Goal: Task Accomplishment & Management: Manage account settings

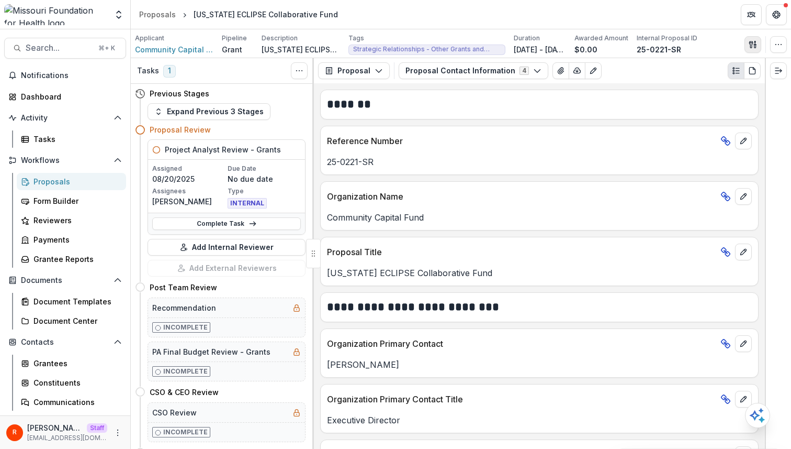
click at [754, 42] on icon "button" at bounding box center [753, 44] width 8 height 8
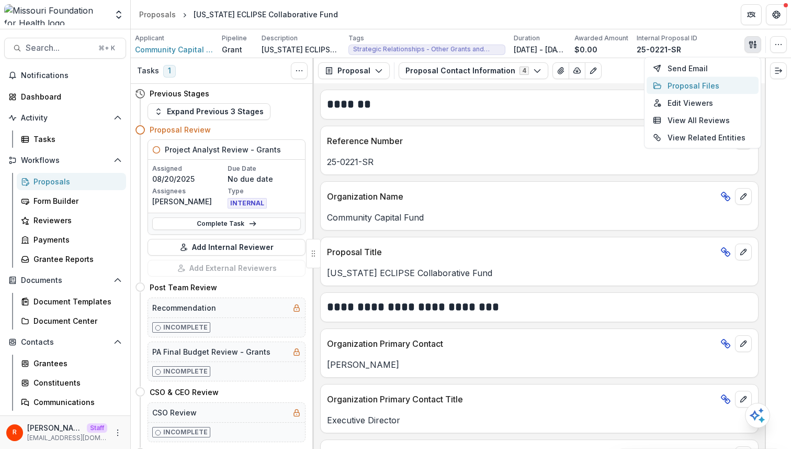
click at [700, 83] on button "Proposal Files" at bounding box center [703, 85] width 112 height 17
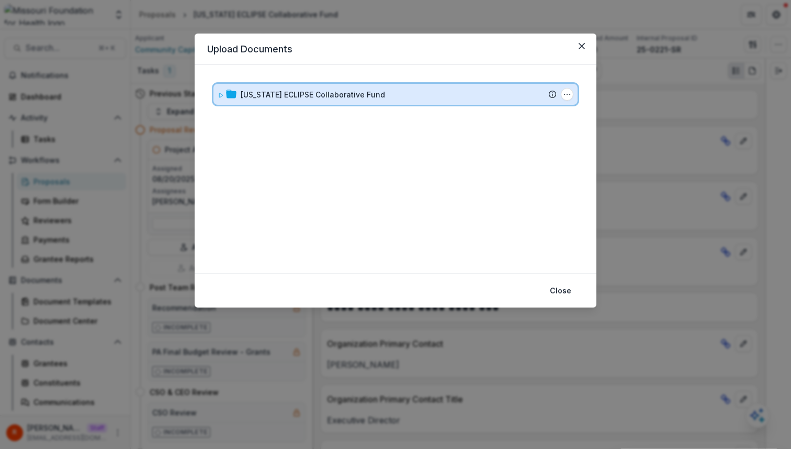
click at [337, 87] on div "Missouri ECLIPSE Collaborative Fund Submission Temelio Proposal Attached propos…" at bounding box center [396, 94] width 364 height 21
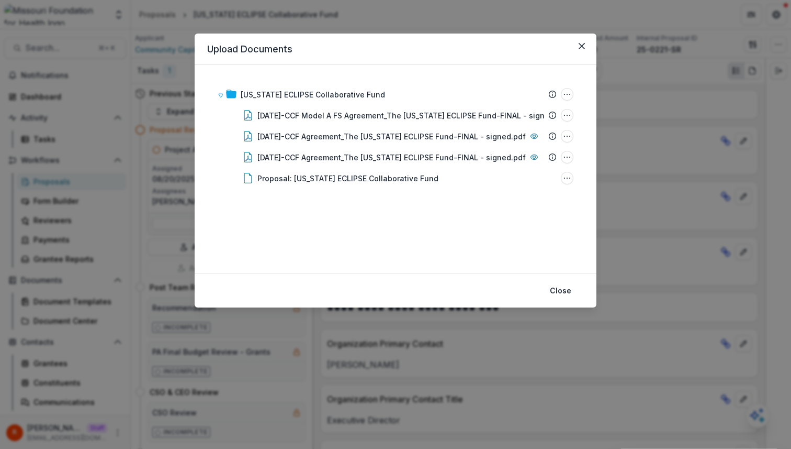
click at [301, 344] on div "Upload Documents Missouri ECLIPSE Collaborative Fund Submission Temelio Proposa…" at bounding box center [395, 224] width 791 height 449
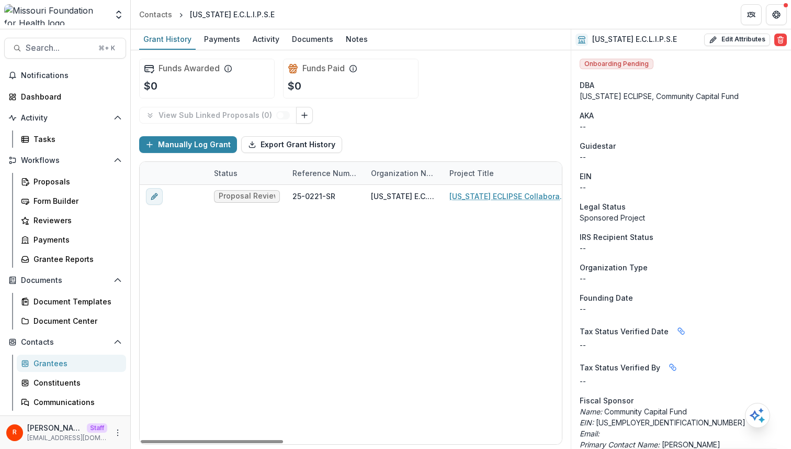
click at [476, 116] on div "View Sub Linked Proposals ( 0 )" at bounding box center [350, 115] width 423 height 17
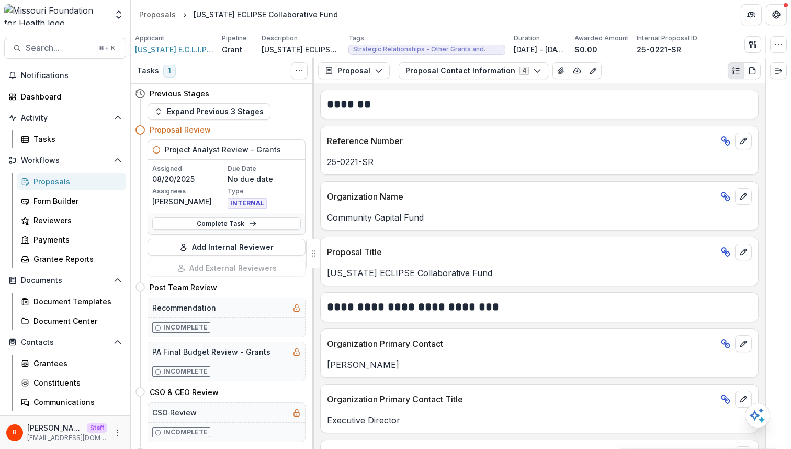
click at [464, 117] on div "Text Block *******" at bounding box center [539, 105] width 439 height 30
